Goal: Task Accomplishment & Management: Complete application form

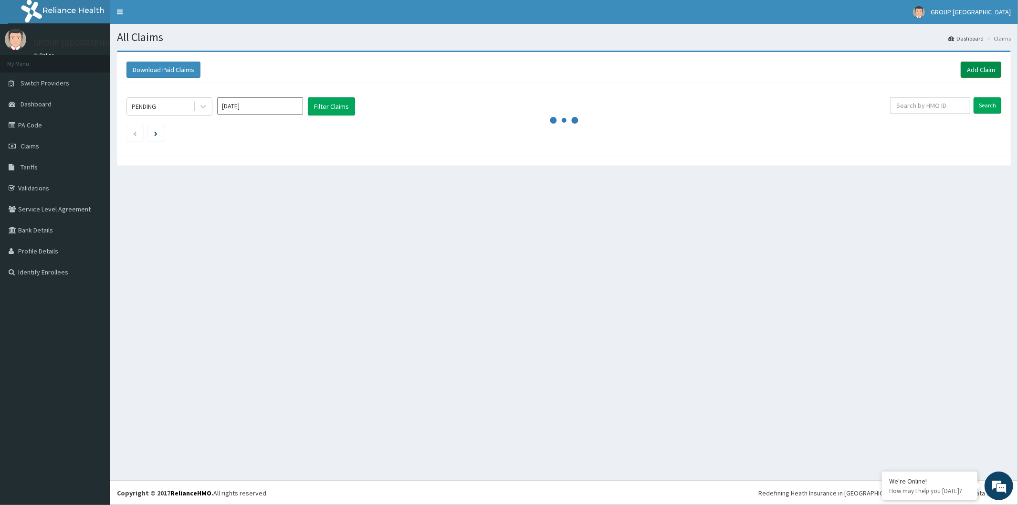
click at [970, 70] on link "Add Claim" at bounding box center [981, 70] width 41 height 16
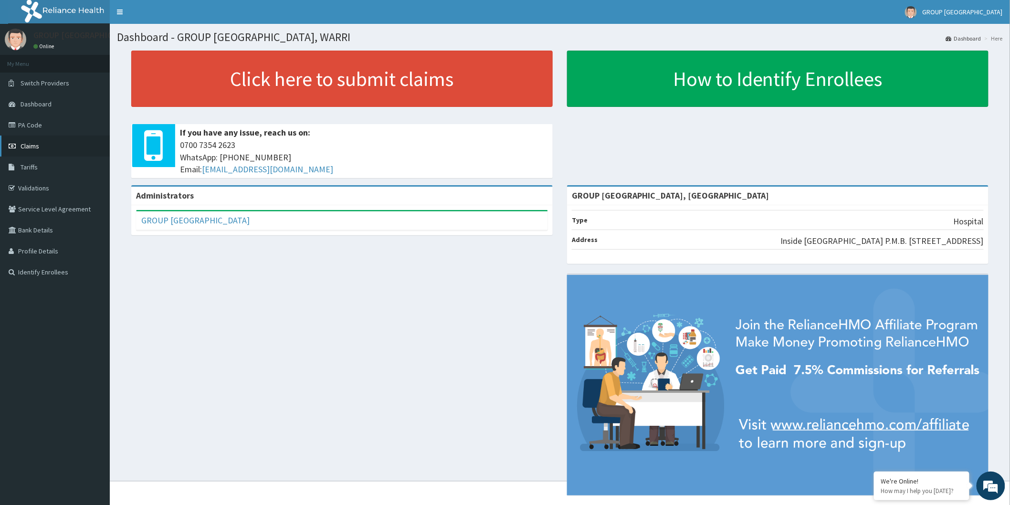
click at [29, 147] on span "Claims" at bounding box center [30, 146] width 19 height 9
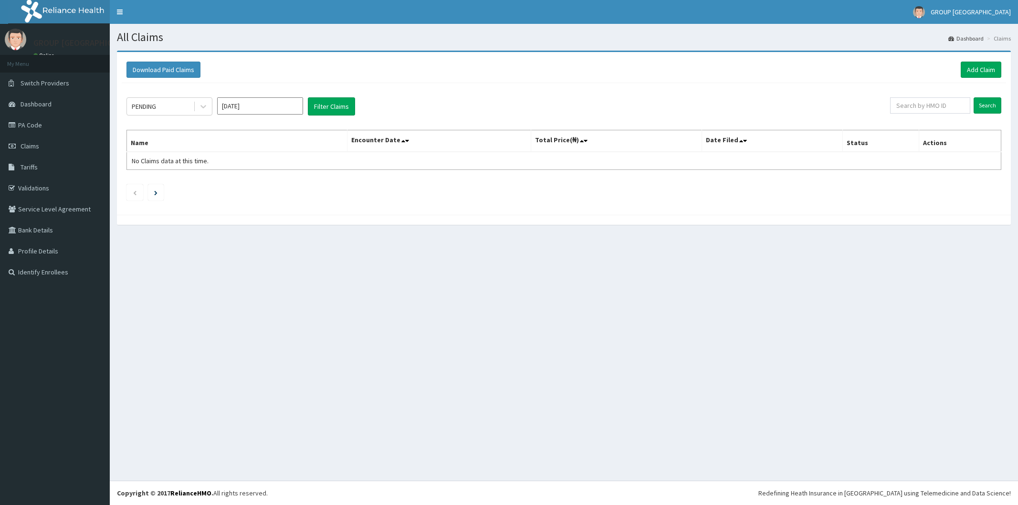
click at [984, 68] on link "Add Claim" at bounding box center [981, 70] width 41 height 16
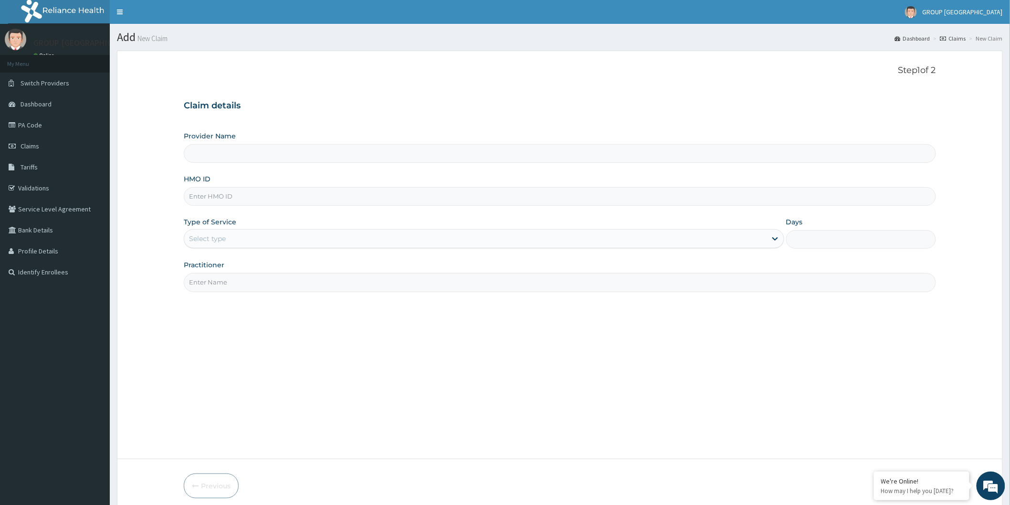
click at [260, 153] on input "Provider Name" at bounding box center [560, 153] width 753 height 19
type input "GROUP [GEOGRAPHIC_DATA], [GEOGRAPHIC_DATA]"
click at [247, 196] on input "HMO ID" at bounding box center [560, 196] width 753 height 19
type input "RET/44666/A"
click at [249, 243] on div "Select type" at bounding box center [475, 238] width 583 height 15
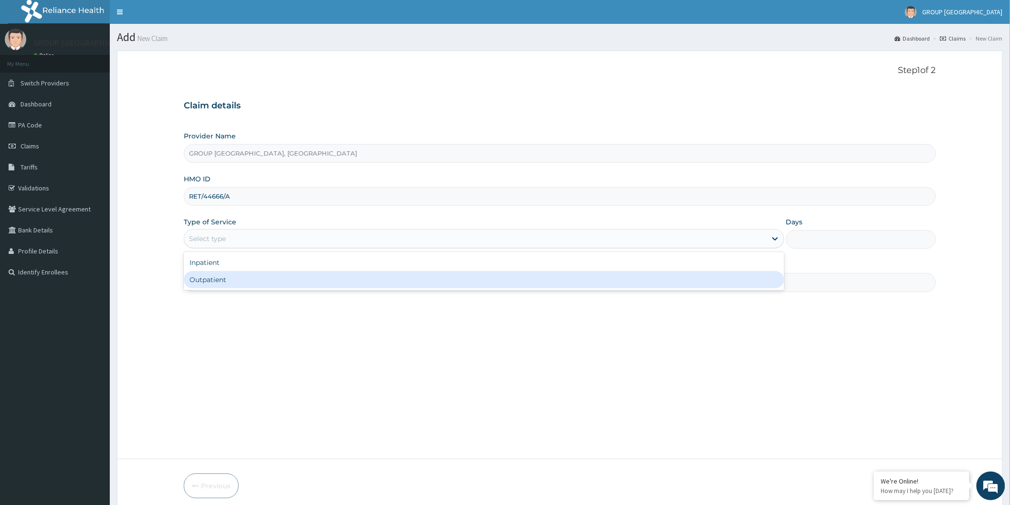
click at [244, 280] on div "Outpatient" at bounding box center [484, 279] width 601 height 17
type input "1"
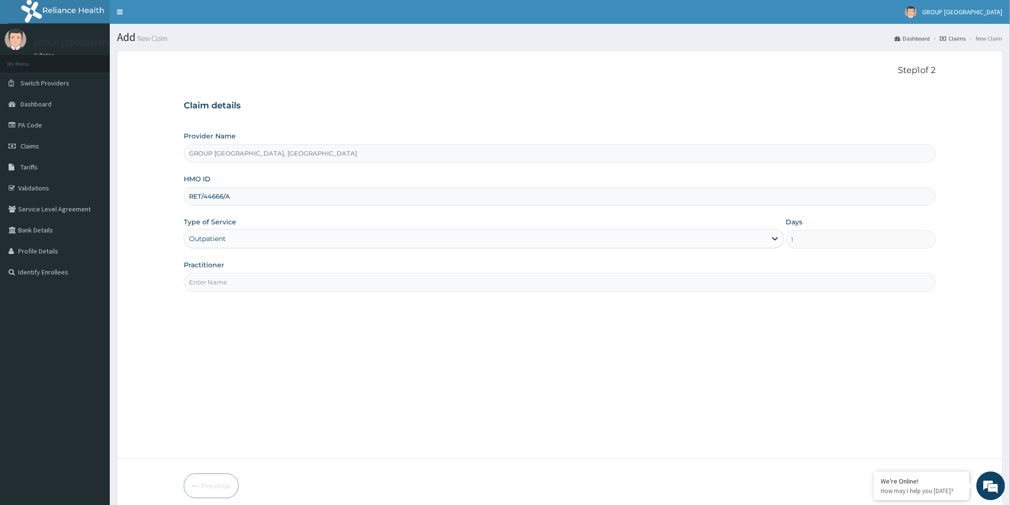
click at [285, 292] on input "Practitioner" at bounding box center [560, 282] width 753 height 19
type input "DR ESIRORIE"
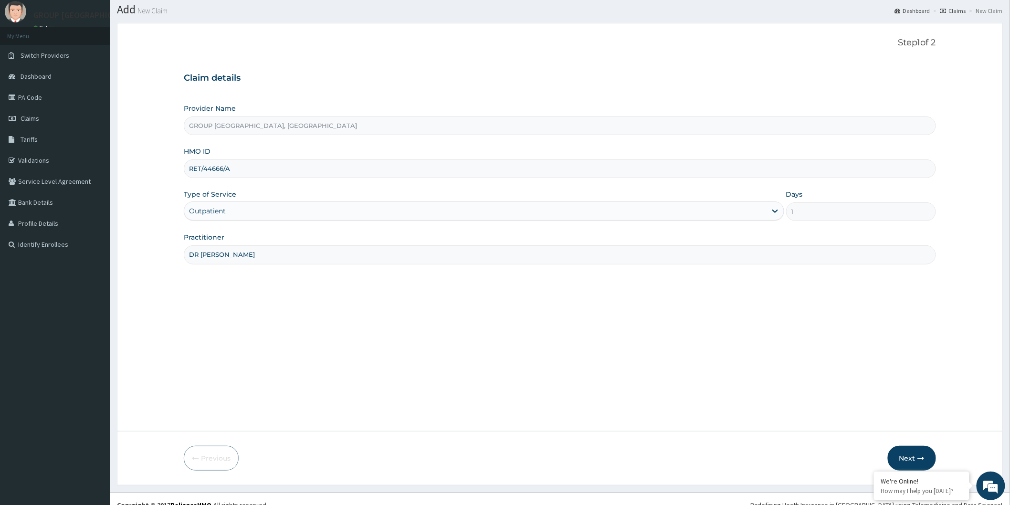
scroll to position [40, 0]
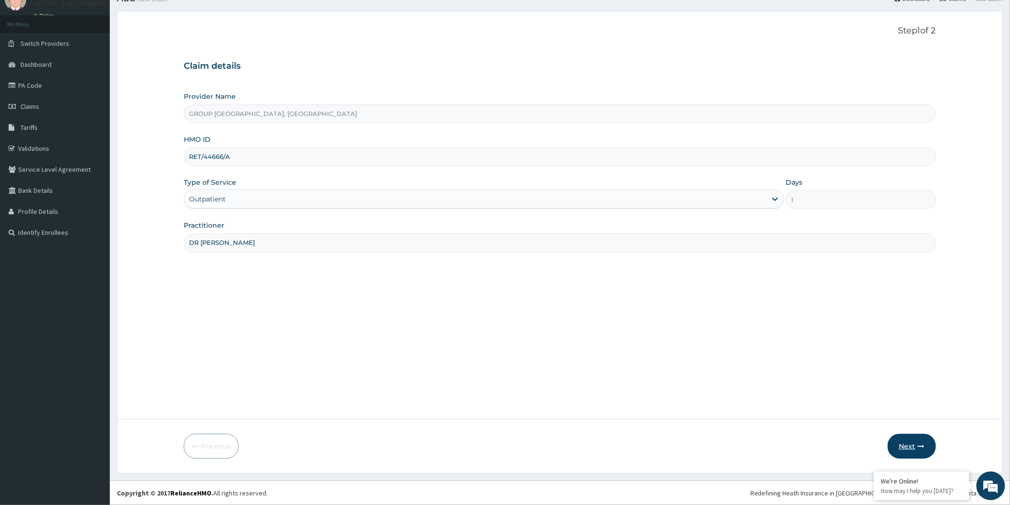
click at [898, 443] on button "Next" at bounding box center [912, 446] width 48 height 25
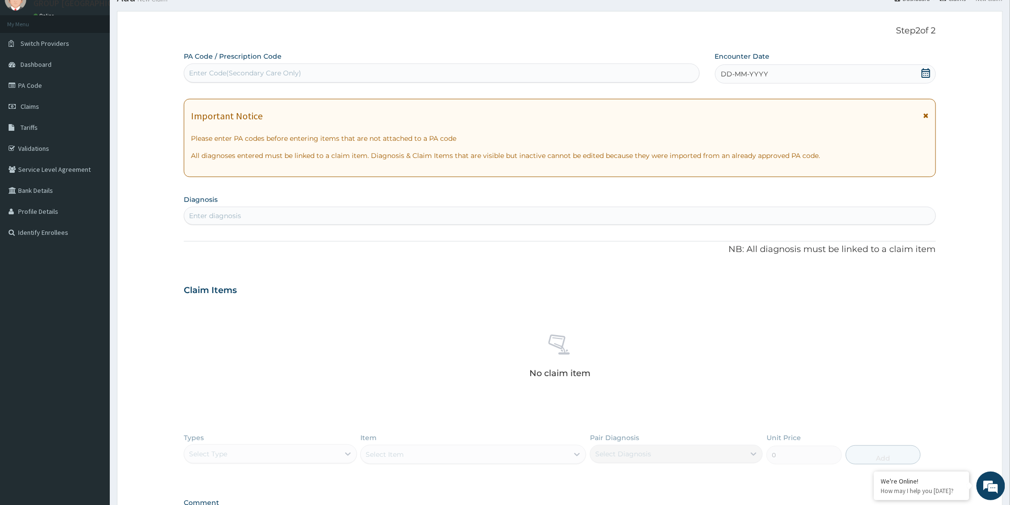
click at [745, 73] on span "DD-MM-YYYY" at bounding box center [744, 74] width 47 height 10
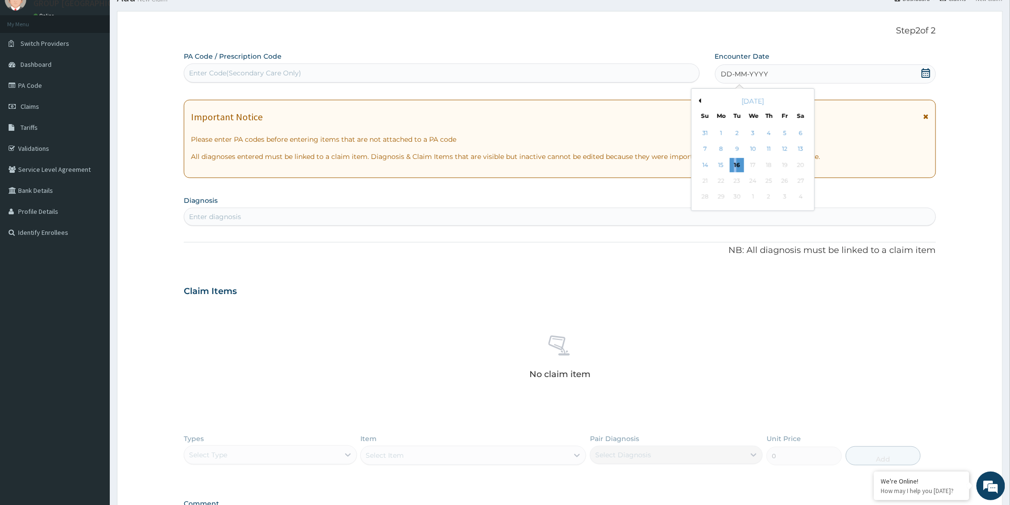
click at [736, 163] on div "16" at bounding box center [737, 165] width 14 height 14
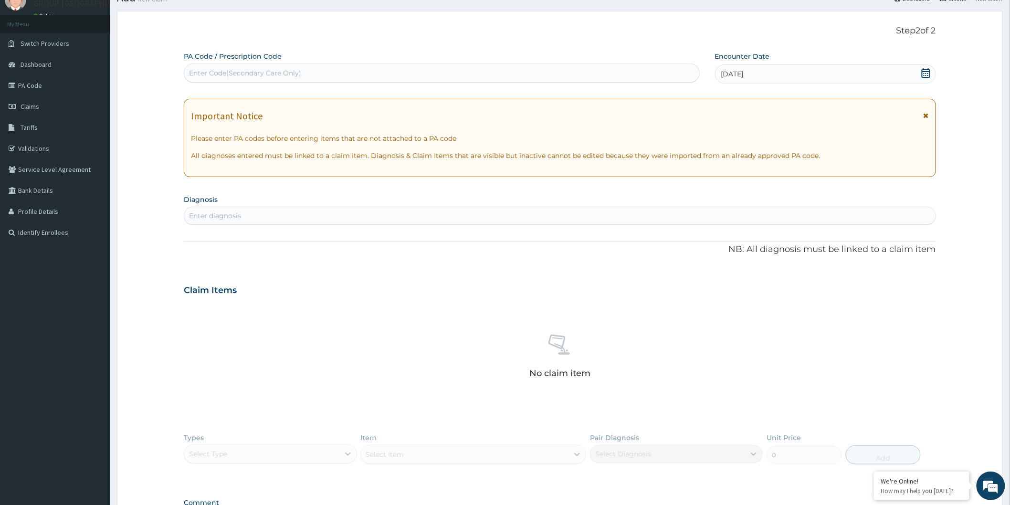
click at [248, 217] on div "Enter diagnosis" at bounding box center [560, 215] width 752 height 15
click at [237, 212] on div "Enter diagnosis" at bounding box center [215, 216] width 52 height 10
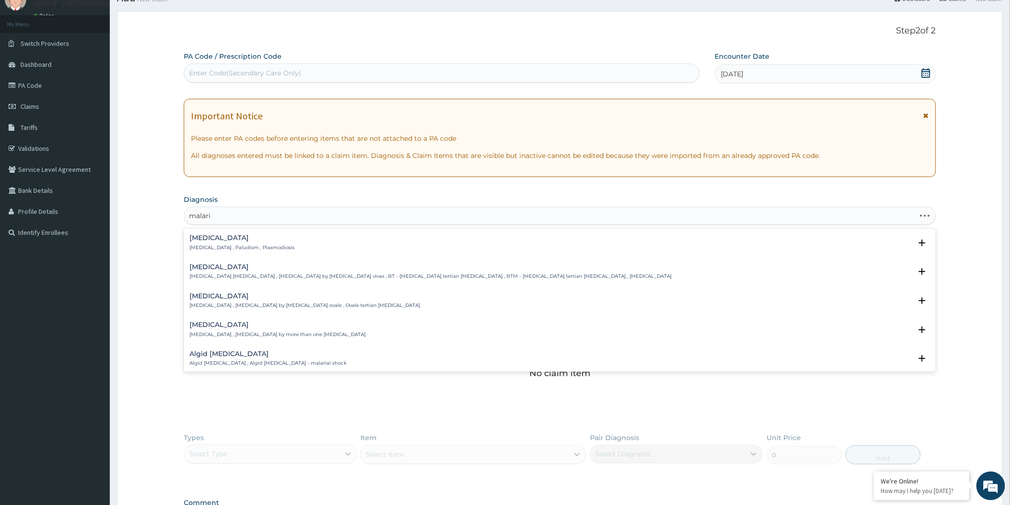
type input "malaria"
click at [203, 239] on h4 "Malaria" at bounding box center [242, 237] width 105 height 7
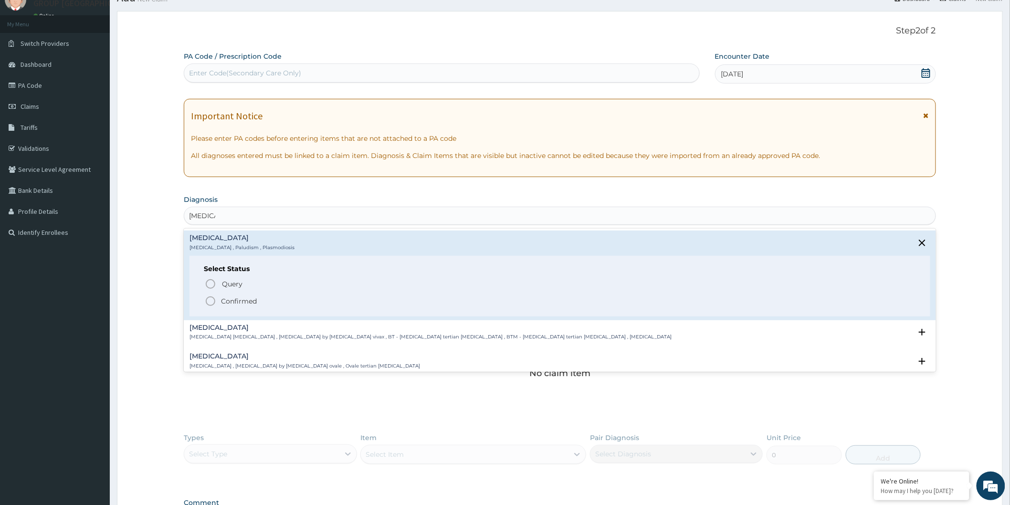
click at [212, 300] on icon "status option filled" at bounding box center [210, 301] width 11 height 11
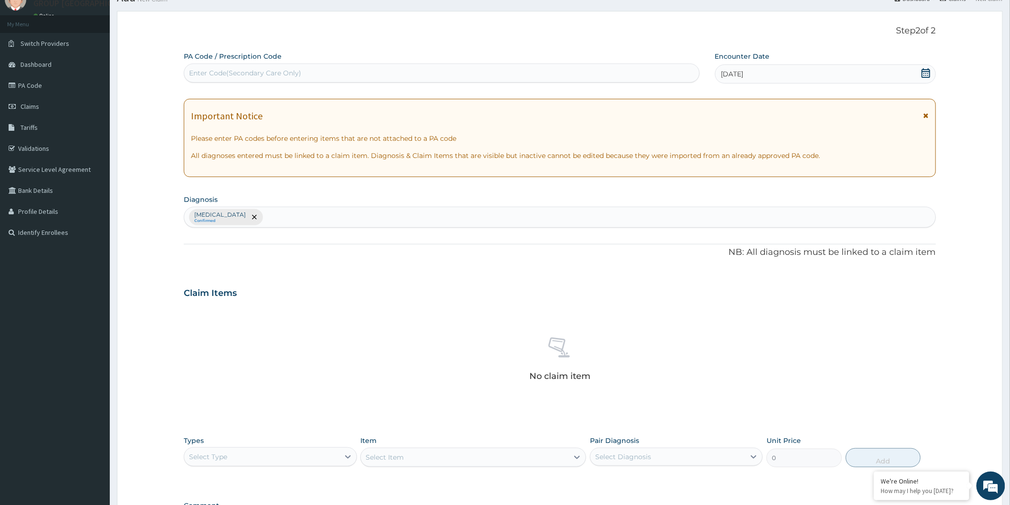
click at [279, 458] on div "Select Type" at bounding box center [261, 456] width 155 height 15
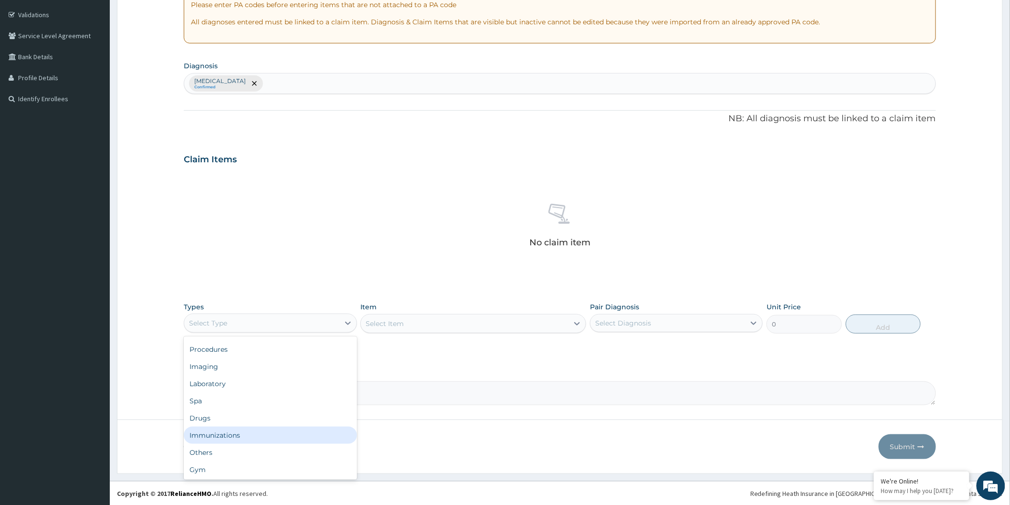
scroll to position [0, 0]
click at [221, 413] on div "Laboratory" at bounding box center [270, 415] width 173 height 17
click at [456, 325] on div "Select Item" at bounding box center [474, 323] width 226 height 19
click at [575, 323] on div "Select Item" at bounding box center [474, 323] width 226 height 19
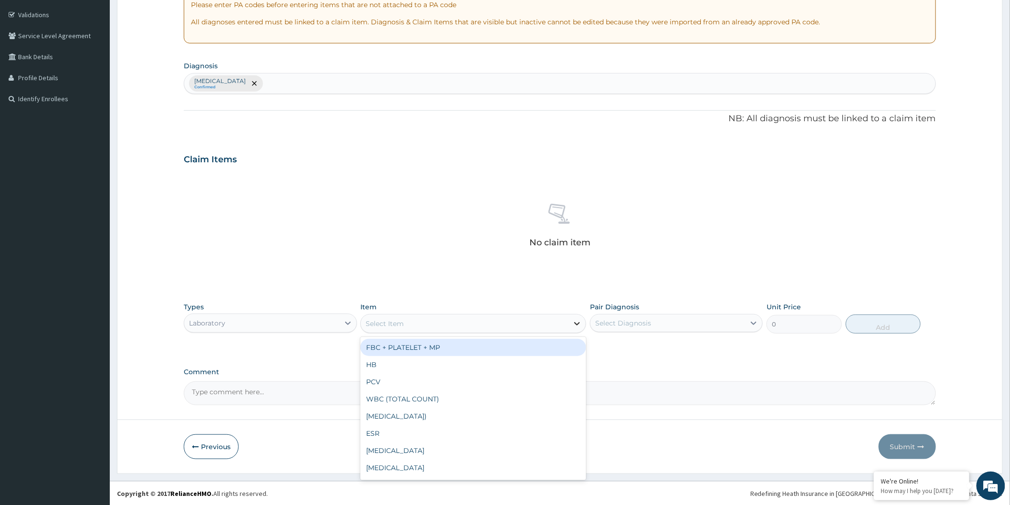
click at [580, 322] on icon at bounding box center [577, 323] width 6 height 3
type input "e/u"
click at [400, 347] on div "E/U/CR" at bounding box center [474, 347] width 226 height 17
type input "6000"
